Goal: Information Seeking & Learning: Learn about a topic

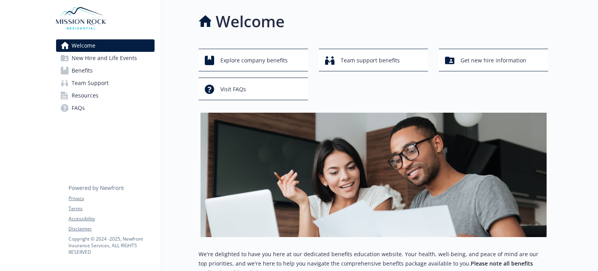
click at [87, 70] on span "Benefits" at bounding box center [82, 70] width 21 height 12
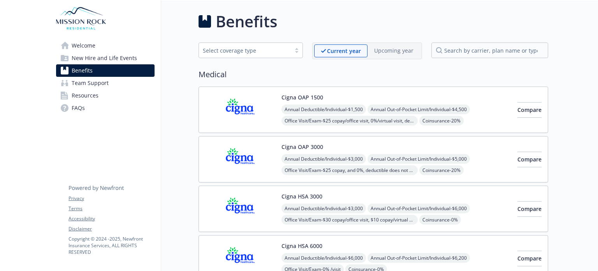
click at [322, 126] on div "Cigna OAP 1500 Annual Deductible/Individual - $1,500 Annual Out-of-Pocket Limit…" at bounding box center [374, 109] width 350 height 46
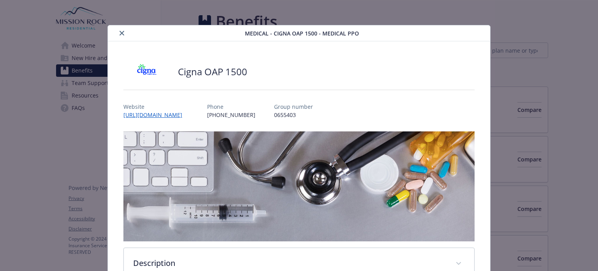
scroll to position [23, 0]
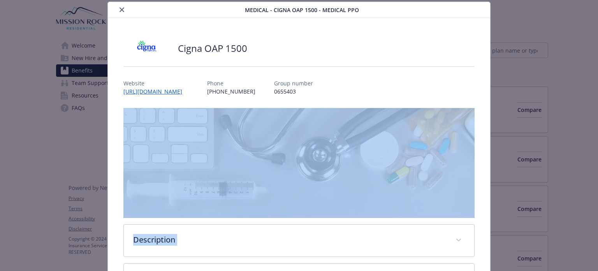
drag, startPoint x: 476, startPoint y: 188, endPoint x: 483, endPoint y: 179, distance: 11.4
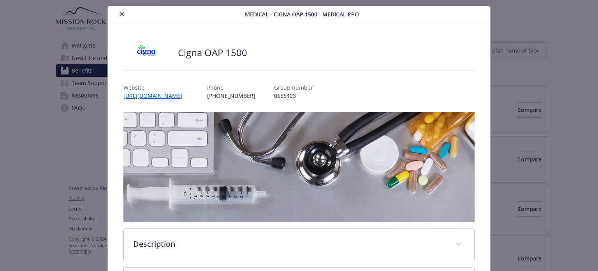
scroll to position [0, 0]
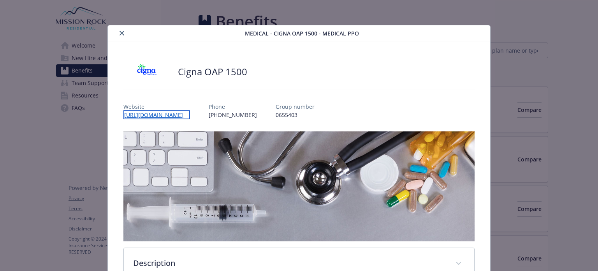
click at [163, 112] on link "[URL][DOMAIN_NAME]" at bounding box center [156, 114] width 67 height 9
click at [145, 63] on img "details for plan Medical - Cigna OAP 1500 - Medical PPO" at bounding box center [146, 71] width 47 height 23
click at [123, 34] on icon "close" at bounding box center [122, 33] width 5 height 5
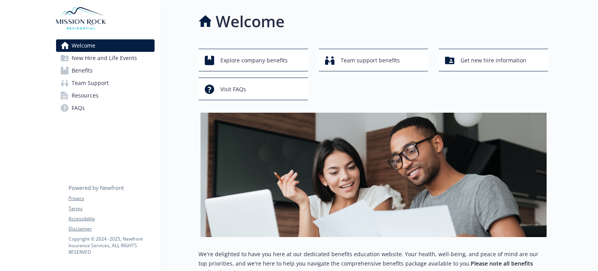
click at [566, 248] on div at bounding box center [573, 240] width 50 height 480
click at [511, 63] on span "Get new hire information" at bounding box center [493, 60] width 66 height 15
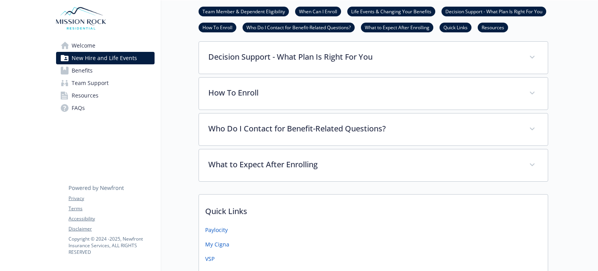
scroll to position [274, 0]
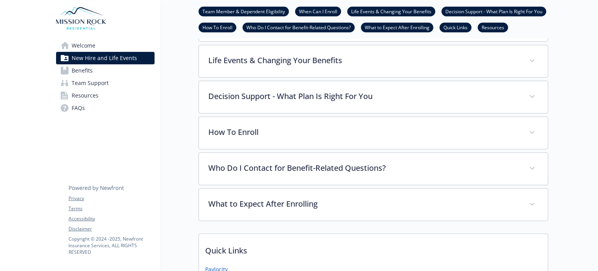
click at [72, 74] on span "Benefits" at bounding box center [82, 70] width 21 height 12
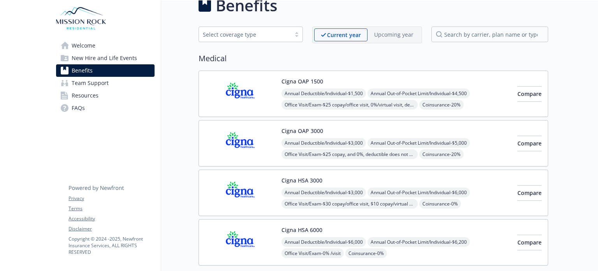
scroll to position [0, 5]
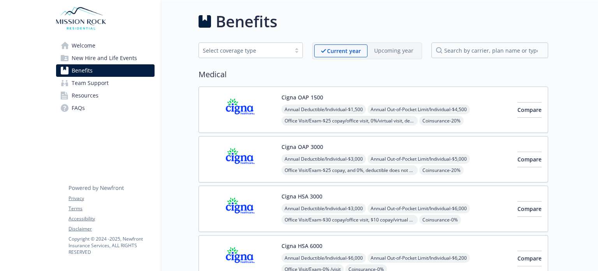
click at [59, 75] on link "Benefits" at bounding box center [105, 70] width 98 height 12
click at [472, 119] on div "Annual Deductible/Individual - $1,500 Annual Out-of-Pocket Limit/Individual - $…" at bounding box center [396, 137] width 230 height 67
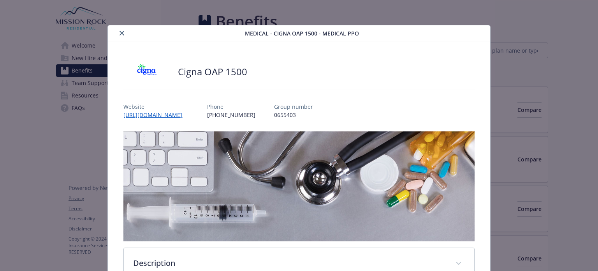
scroll to position [23, 0]
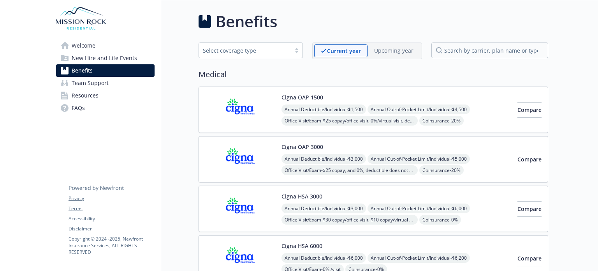
scroll to position [0, 2]
click at [438, 116] on span "Coinsurance - 20%" at bounding box center [441, 121] width 44 height 10
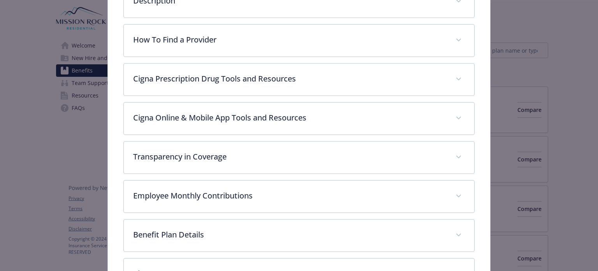
scroll to position [259, 0]
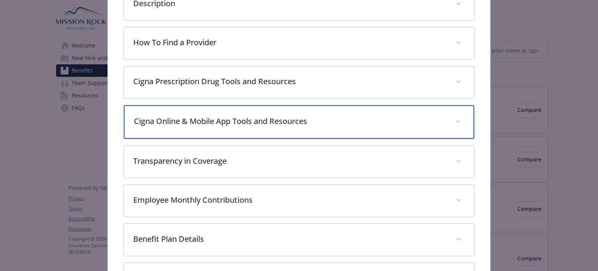
click at [187, 129] on div "Cigna Online & Mobile App Tools and Resources" at bounding box center [299, 121] width 350 height 33
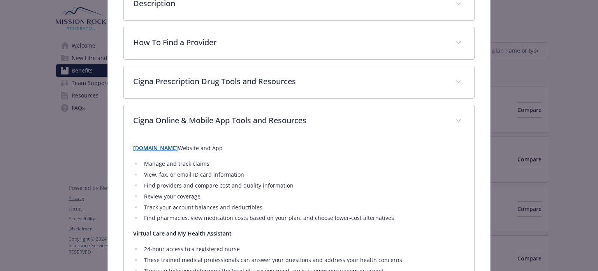
click at [143, 159] on li "Manage and track claims" at bounding box center [303, 163] width 323 height 9
click at [146, 145] on strong "[DOMAIN_NAME]" at bounding box center [155, 147] width 45 height 7
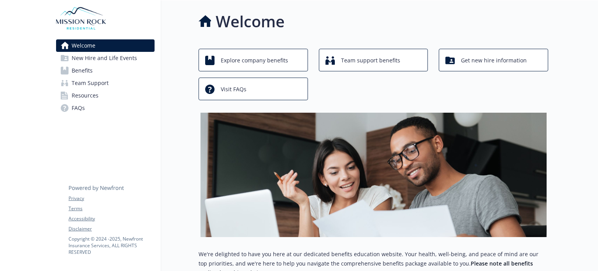
click at [74, 69] on span "Benefits" at bounding box center [82, 70] width 21 height 12
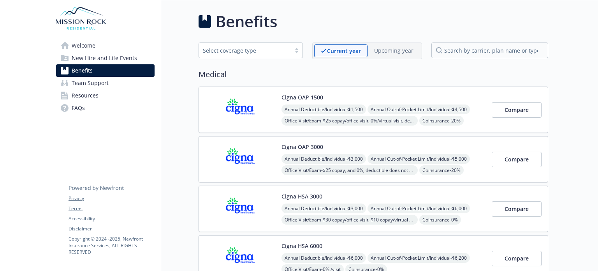
click at [357, 49] on p "Current year" at bounding box center [344, 51] width 34 height 8
click at [409, 114] on div "Annual Deductible/Individual - $1,500 Annual Out-of-Pocket Limit/Individual - $…" at bounding box center [383, 137] width 204 height 67
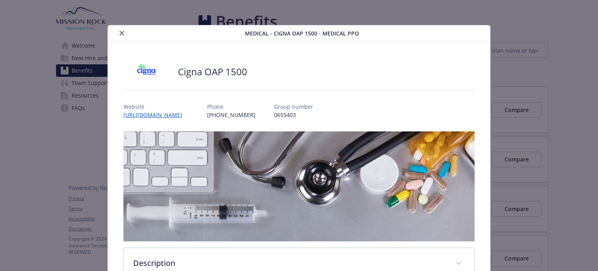
scroll to position [23, 0]
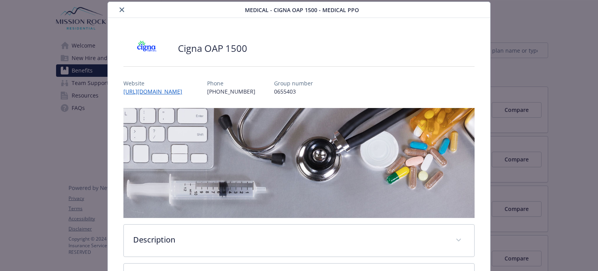
click at [272, 68] on div "details for plan Medical - Cigna OAP 1500 - Medical PPO" at bounding box center [298, 66] width 351 height 13
drag, startPoint x: 405, startPoint y: 82, endPoint x: 598, endPoint y: 89, distance: 192.8
click at [598, 89] on div "Medical - Cigna OAP 1500 - Medical PPO Cigna OAP 1500 Website [URL][DOMAIN_NAME…" at bounding box center [299, 135] width 598 height 271
click at [312, 51] on div "Cigna OAP 1500" at bounding box center [298, 48] width 351 height 23
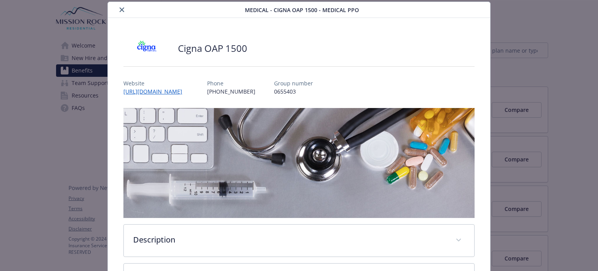
click at [312, 51] on div "Cigna OAP 1500" at bounding box center [298, 48] width 351 height 23
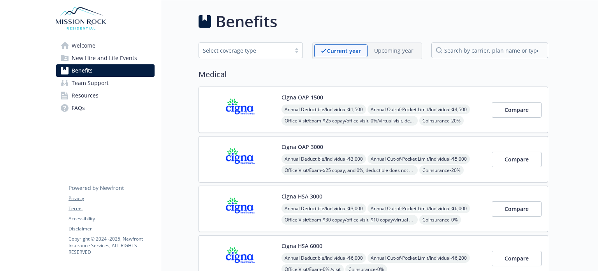
click at [461, 122] on span "Coinsurance - 20%" at bounding box center [441, 121] width 44 height 10
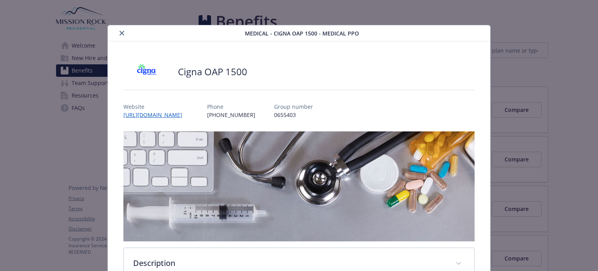
scroll to position [23, 0]
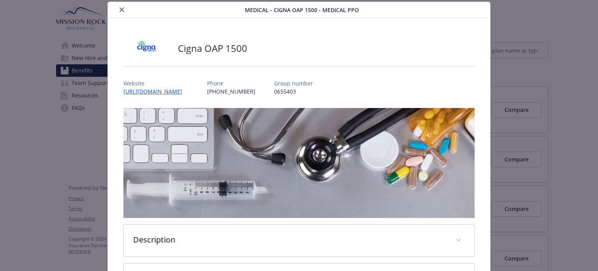
click at [270, 120] on img "details for plan Medical - Cigna OAP 1500 - Medical PPO" at bounding box center [298, 163] width 351 height 110
click at [149, 94] on link "[URL][DOMAIN_NAME]" at bounding box center [156, 91] width 67 height 9
